Goal: Task Accomplishment & Management: Use online tool/utility

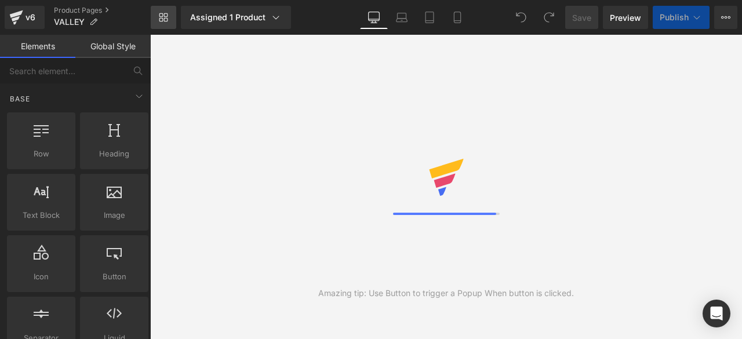
click at [162, 21] on icon at bounding box center [163, 17] width 9 height 9
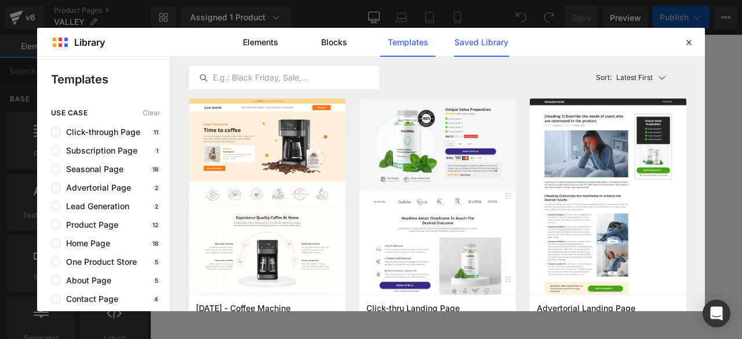
click at [491, 43] on link "Saved Library" at bounding box center [481, 42] width 55 height 29
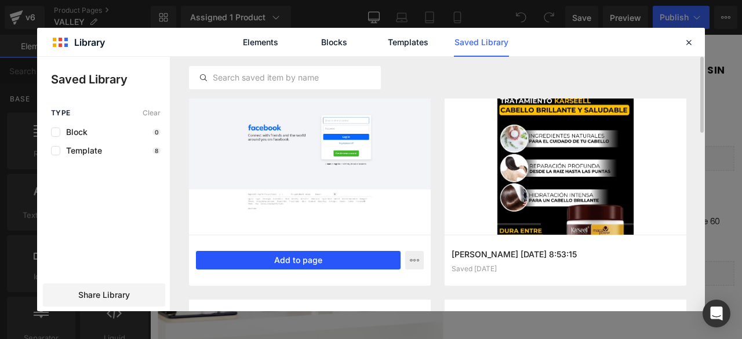
click at [344, 260] on button "Add to page" at bounding box center [298, 260] width 205 height 19
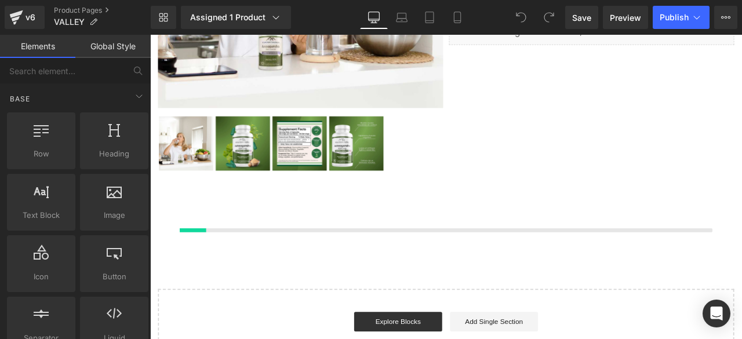
scroll to position [1742, 0]
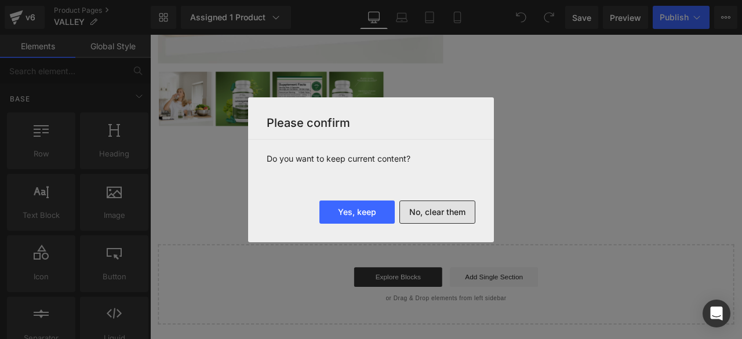
click at [443, 215] on button "No, clear them" at bounding box center [437, 212] width 76 height 23
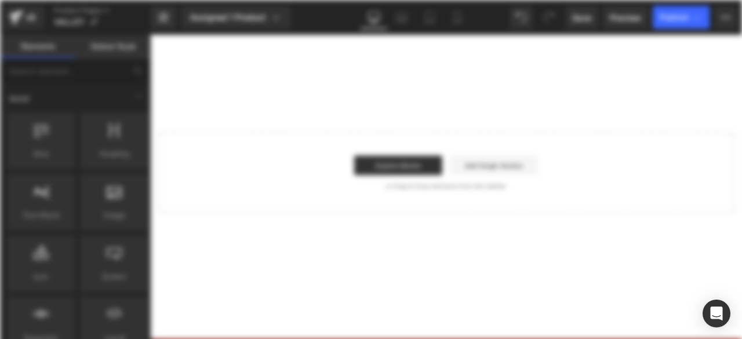
scroll to position [0, 0]
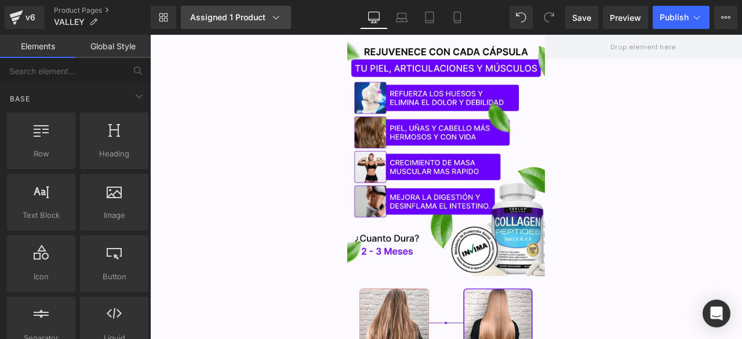
click at [270, 20] on icon at bounding box center [276, 18] width 12 height 12
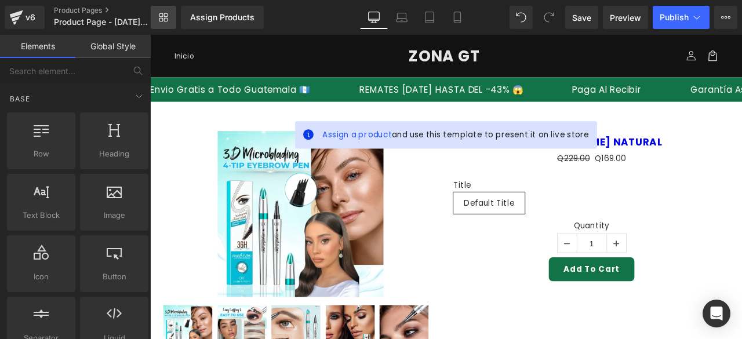
click at [161, 16] on icon at bounding box center [163, 17] width 9 height 9
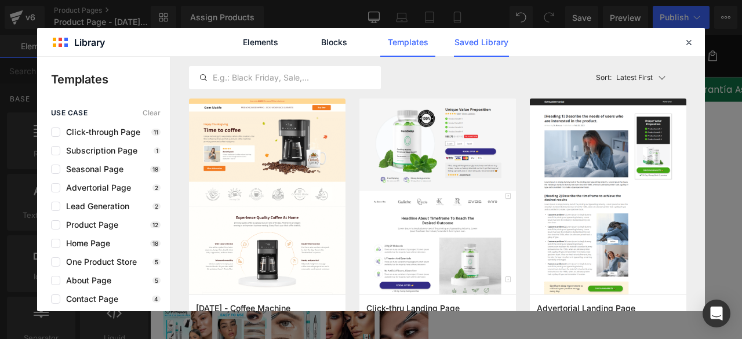
click at [467, 43] on link "Saved Library" at bounding box center [481, 42] width 55 height 29
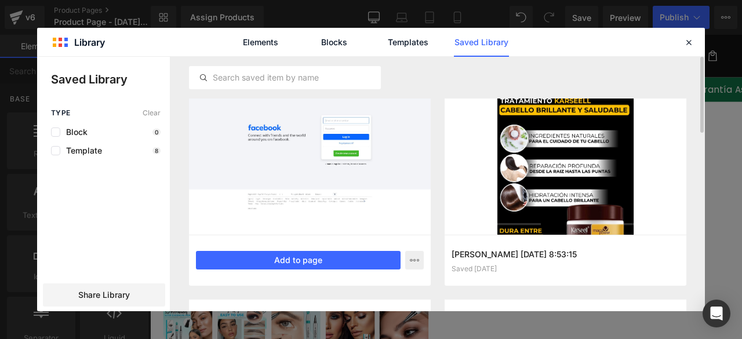
click at [403, 198] on div at bounding box center [310, 167] width 242 height 136
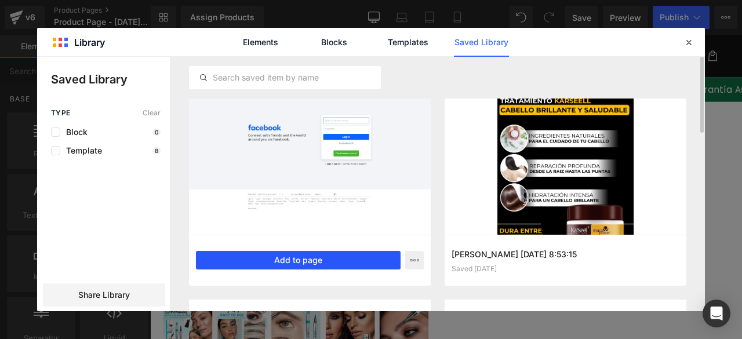
click at [359, 259] on button "Add to page" at bounding box center [298, 260] width 205 height 19
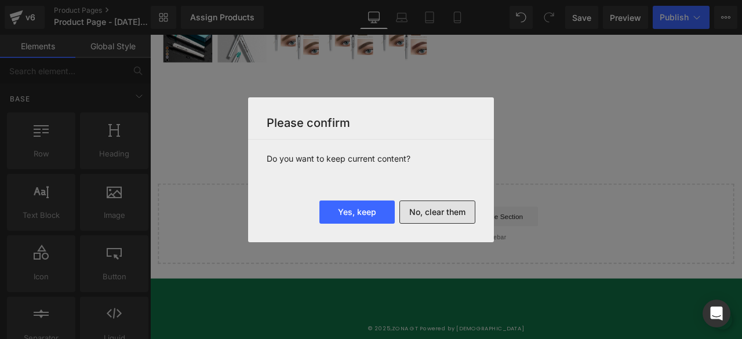
click at [421, 209] on button "No, clear them" at bounding box center [437, 212] width 76 height 23
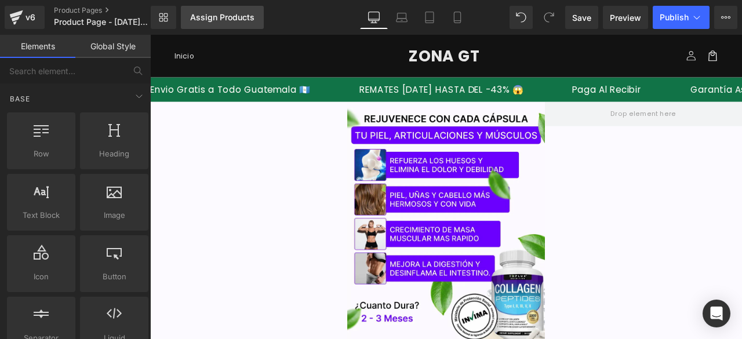
click at [256, 18] on link "Assign Products" at bounding box center [222, 17] width 83 height 23
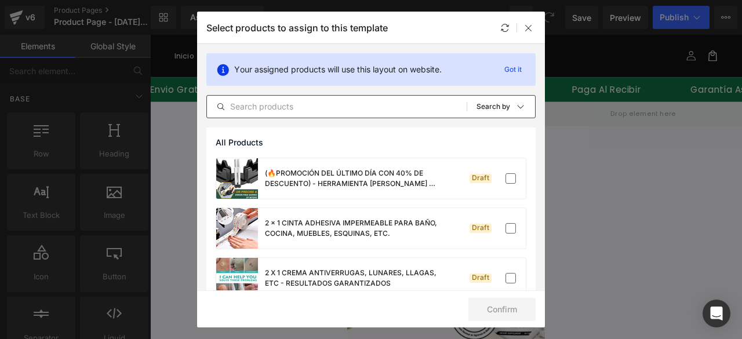
click at [347, 99] on div "All Products Shopify Collections Product Templates Shopify Collections Sort: Se…" at bounding box center [370, 106] width 329 height 23
click at [336, 99] on div "All Products Shopify Collections Product Templates Shopify Collections Sort: Se…" at bounding box center [370, 106] width 329 height 23
click at [330, 107] on input "text" at bounding box center [337, 107] width 260 height 14
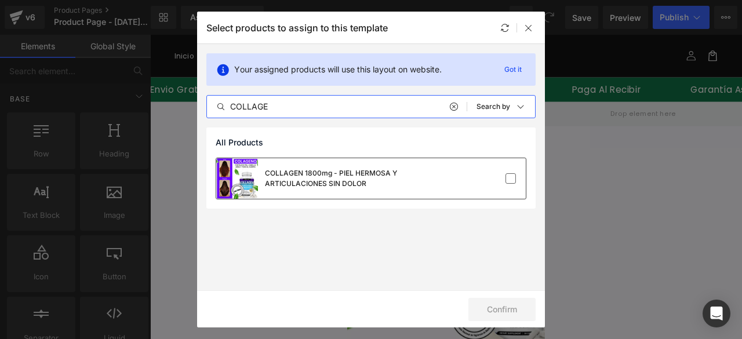
type input "COLLAGE"
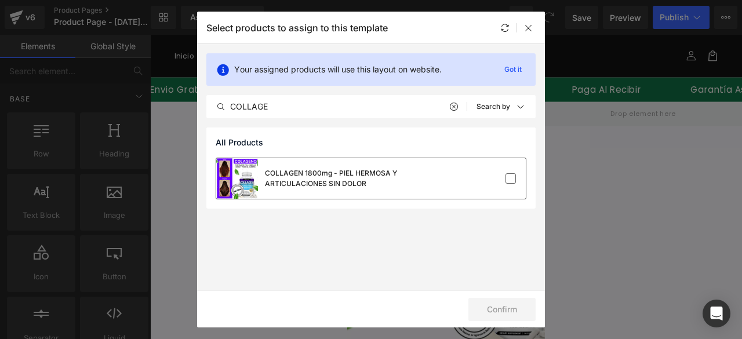
click at [393, 187] on div "COLLAGEN 1800mg - PIEL HERMOSA Y ARTICULACIONES SIN DOLOR" at bounding box center [352, 178] width 174 height 21
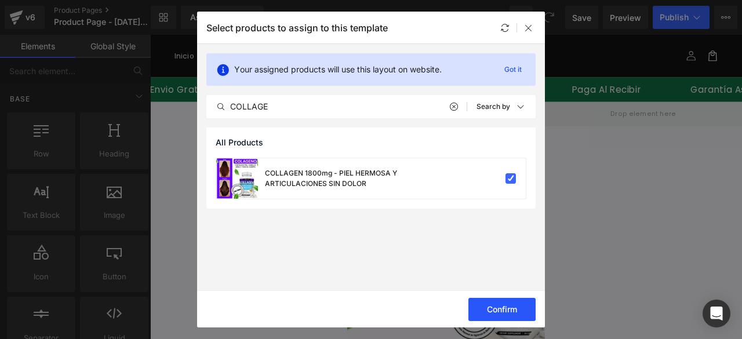
click at [531, 311] on button "Confirm" at bounding box center [501, 309] width 67 height 23
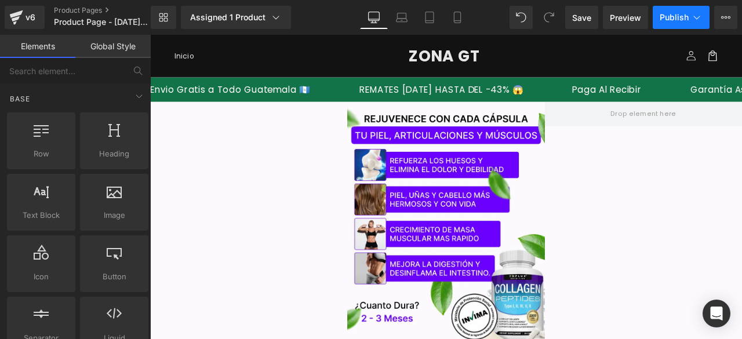
click at [684, 20] on span "Publish" at bounding box center [674, 17] width 29 height 9
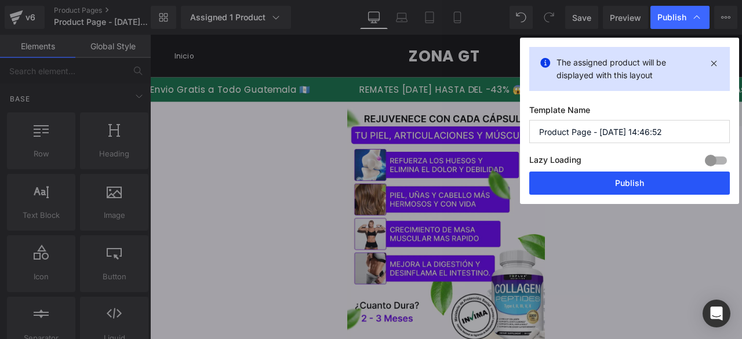
click at [644, 183] on button "Publish" at bounding box center [629, 183] width 201 height 23
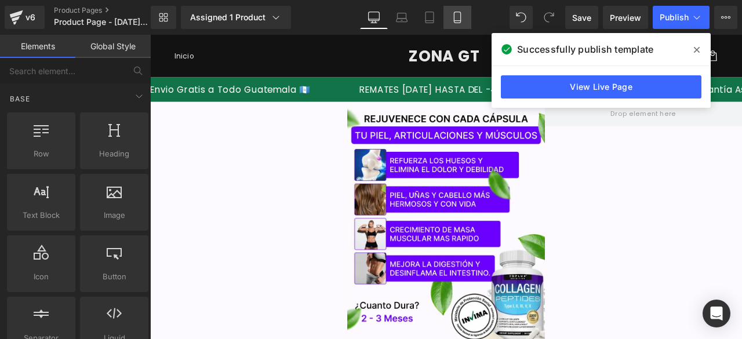
click at [463, 18] on icon at bounding box center [457, 18] width 12 height 12
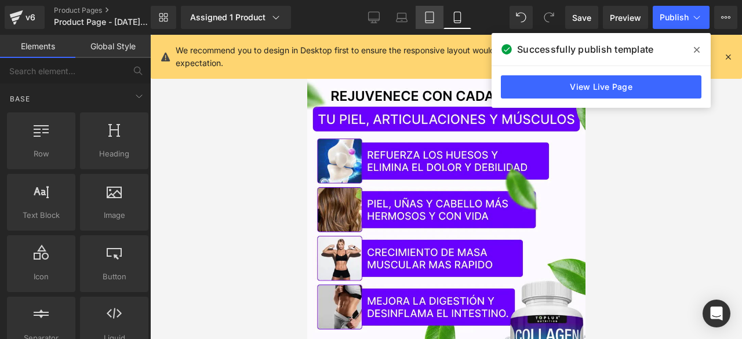
scroll to position [60, 0]
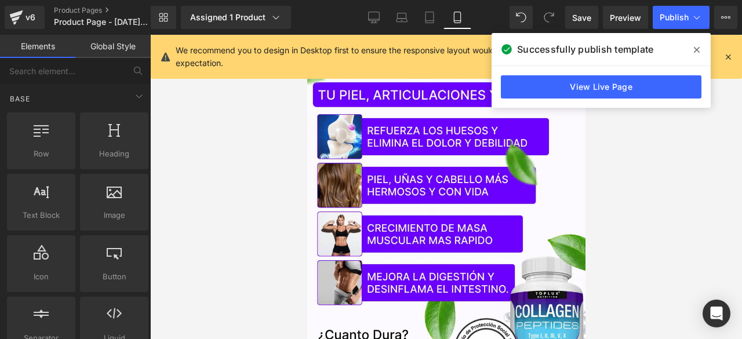
click at [694, 46] on icon at bounding box center [697, 49] width 6 height 9
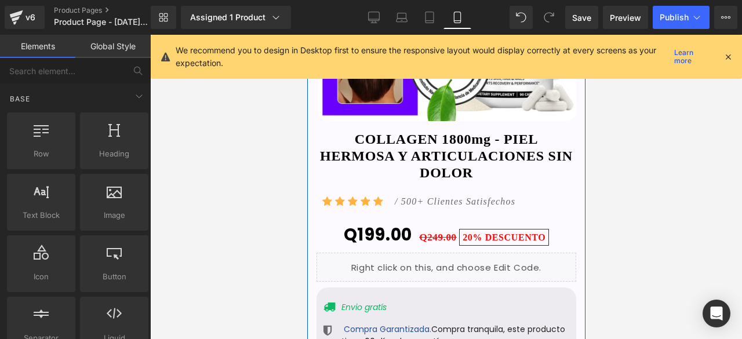
scroll to position [930, 0]
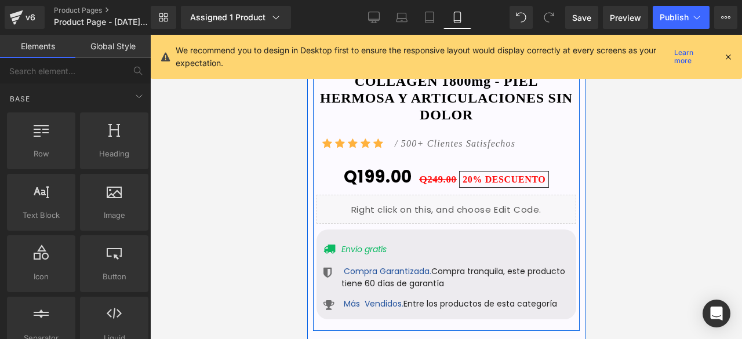
click at [559, 183] on div "Q199.00 Q249.00 20% DESCUENTO" at bounding box center [446, 177] width 260 height 30
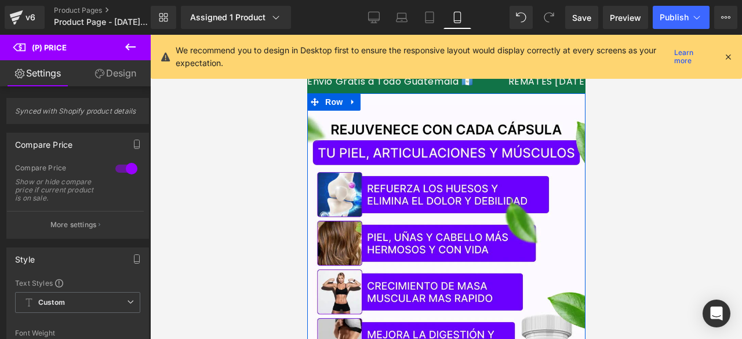
scroll to position [0, 0]
